Goal: Task Accomplishment & Management: Use online tool/utility

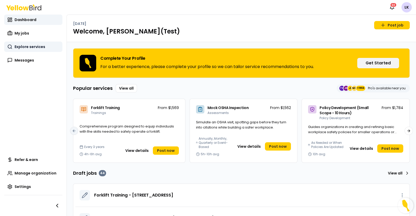
click at [31, 47] on span "Explore services" at bounding box center [30, 46] width 31 height 5
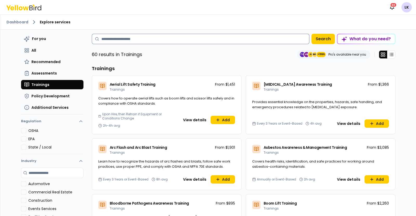
click at [170, 42] on input at bounding box center [201, 39] width 218 height 10
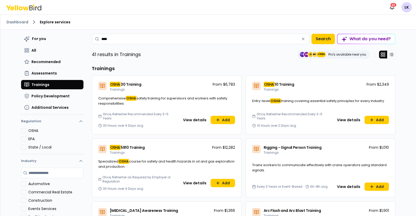
type input "****"
click at [144, 87] on div "OSHA 30 Training Trainings From $6,783" at bounding box center [166, 86] width 149 height 20
click at [188, 119] on button "View details" at bounding box center [195, 120] width 30 height 8
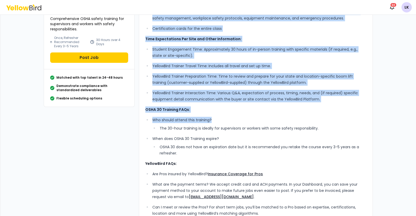
scroll to position [98, 0]
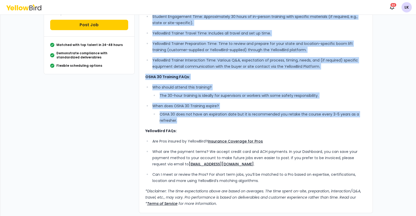
drag, startPoint x: 142, startPoint y: 43, endPoint x: 346, endPoint y: 120, distance: 218.8
click at [346, 120] on div "What’s Included: Comprehensive, experienced, standards-based instruction, ensur…" at bounding box center [256, 74] width 234 height 277
copy div "Lore’i Dolorsit: Ametconsectet, adipiscinge, seddoeius-tempo incididuntu, labor…"
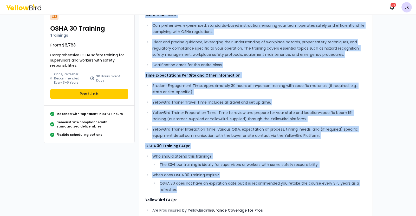
scroll to position [0, 0]
